Goal: Information Seeking & Learning: Find specific fact

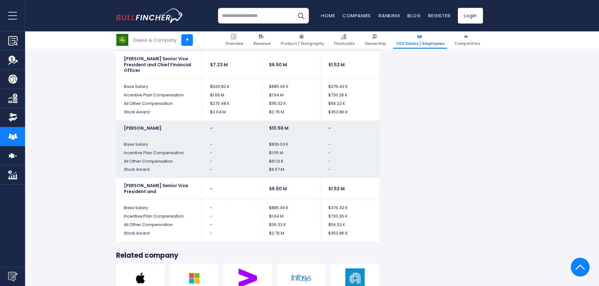
scroll to position [1537, 0]
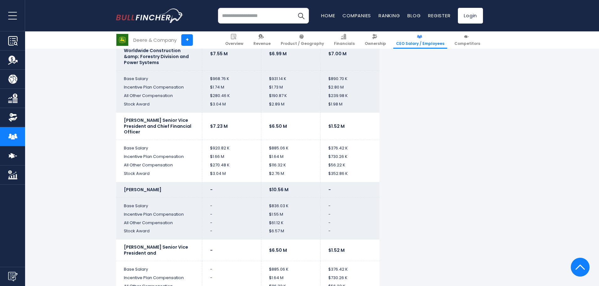
scroll to position [1475, 0]
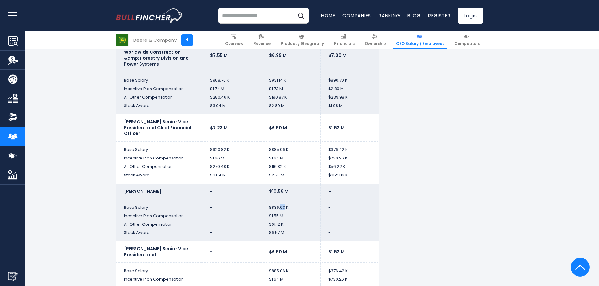
drag, startPoint x: 285, startPoint y: 209, endPoint x: 280, endPoint y: 208, distance: 4.4
click at [280, 208] on td "$836.03 K" at bounding box center [290, 205] width 59 height 13
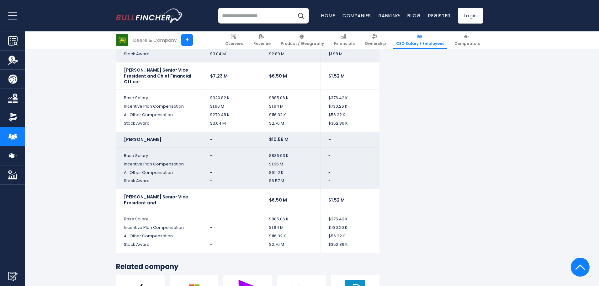
scroll to position [1537, 0]
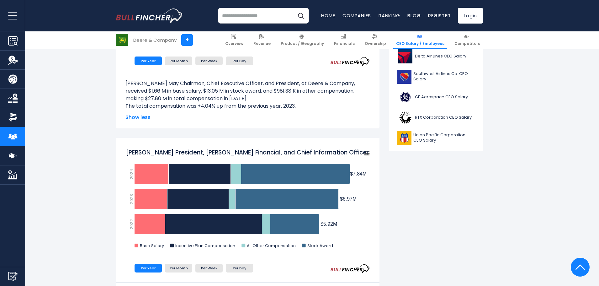
scroll to position [0, 0]
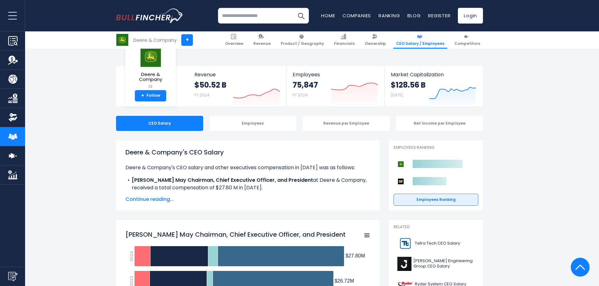
drag, startPoint x: 422, startPoint y: 226, endPoint x: 400, endPoint y: 153, distance: 76.0
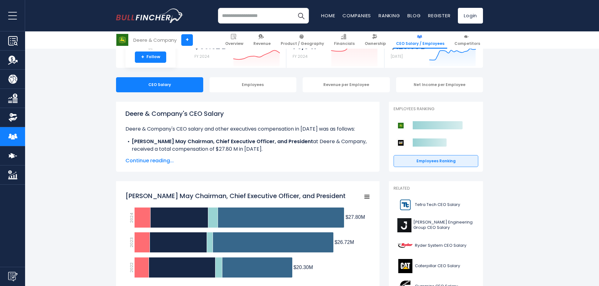
scroll to position [94, 0]
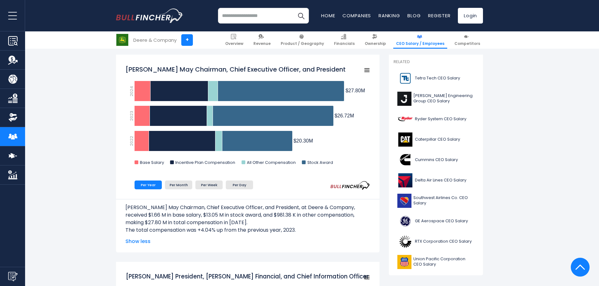
scroll to position [188, 0]
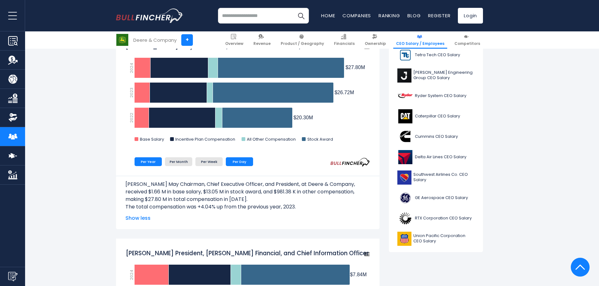
click at [239, 161] on li "Per Day" at bounding box center [239, 161] width 27 height 9
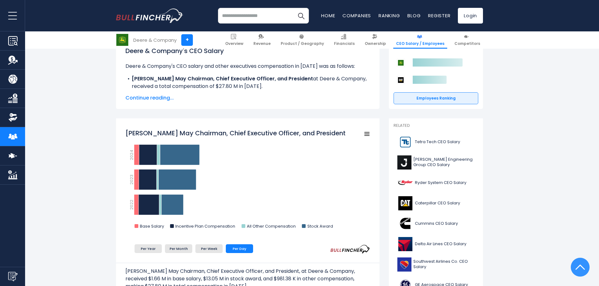
scroll to position [94, 0]
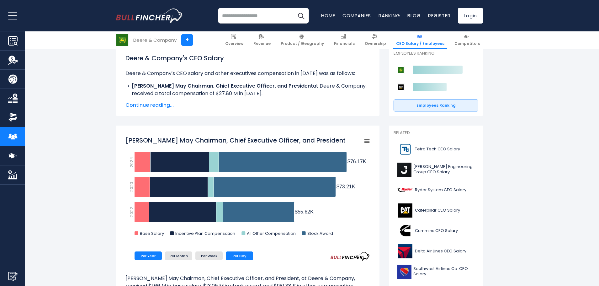
click at [144, 257] on li "Per Year" at bounding box center [148, 255] width 27 height 9
click at [240, 257] on li "Per Day" at bounding box center [239, 255] width 27 height 9
click at [152, 254] on li "Per Year" at bounding box center [148, 255] width 27 height 9
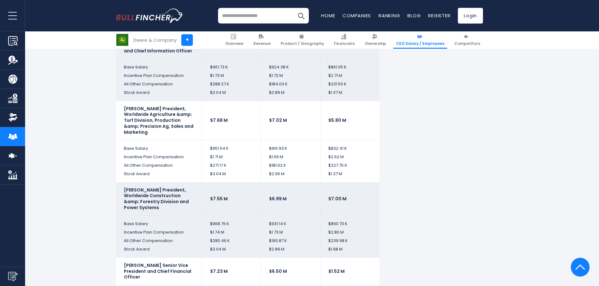
scroll to position [1412, 0]
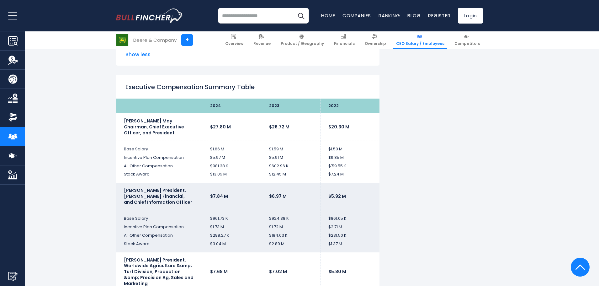
scroll to position [1130, 0]
